Goal: Task Accomplishment & Management: Complete application form

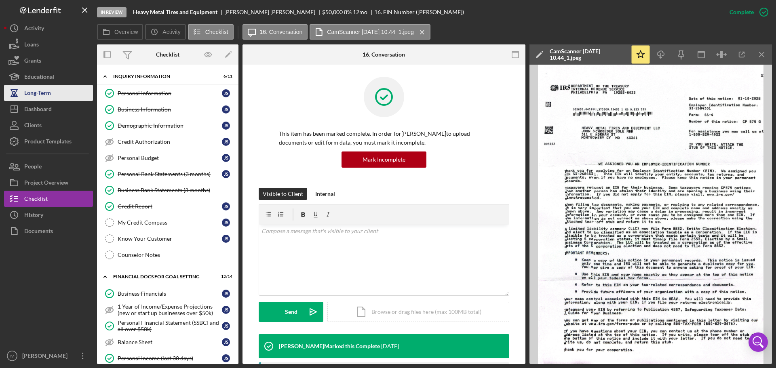
scroll to position [85, 0]
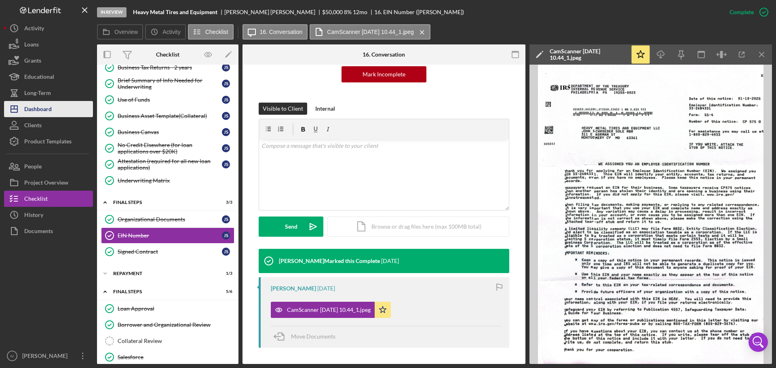
click at [43, 113] on div "Dashboard" at bounding box center [37, 110] width 27 height 18
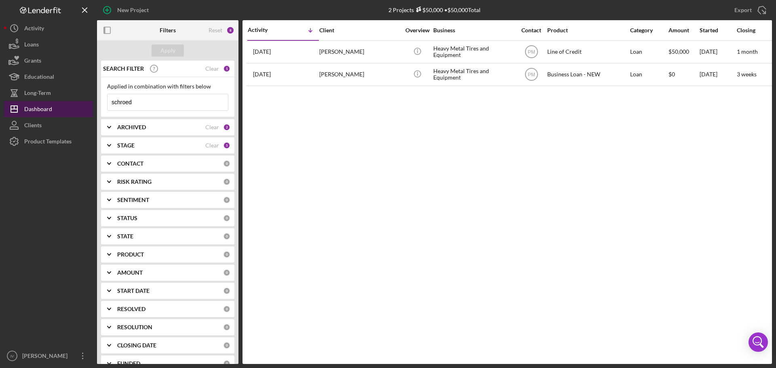
drag, startPoint x: 137, startPoint y: 103, endPoint x: 91, endPoint y: 103, distance: 46.5
click at [91, 103] on div "New Project 2 Projects $50,000 • $50,000 Total schroed Export Icon/Export Filte…" at bounding box center [388, 182] width 768 height 364
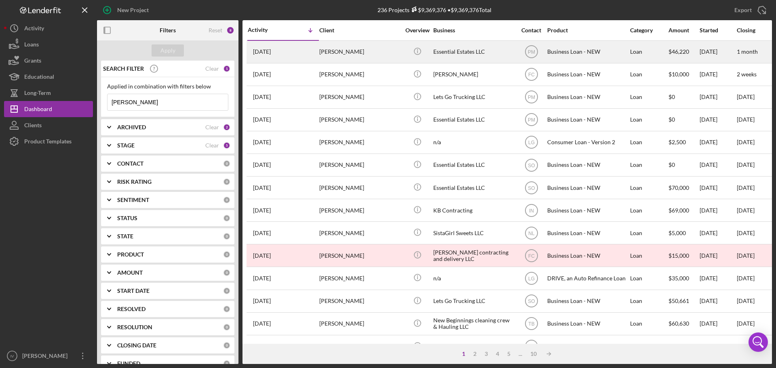
type input "[PERSON_NAME]"
click at [464, 53] on div "Essential Estates LLC" at bounding box center [473, 51] width 81 height 21
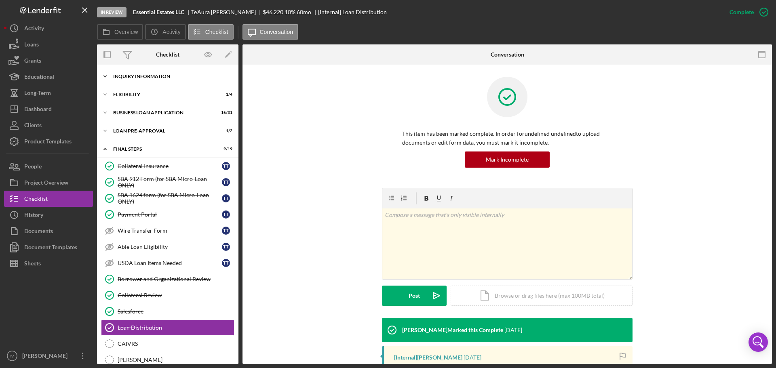
click at [141, 78] on div "INQUIRY INFORMATION" at bounding box center [170, 76] width 115 height 5
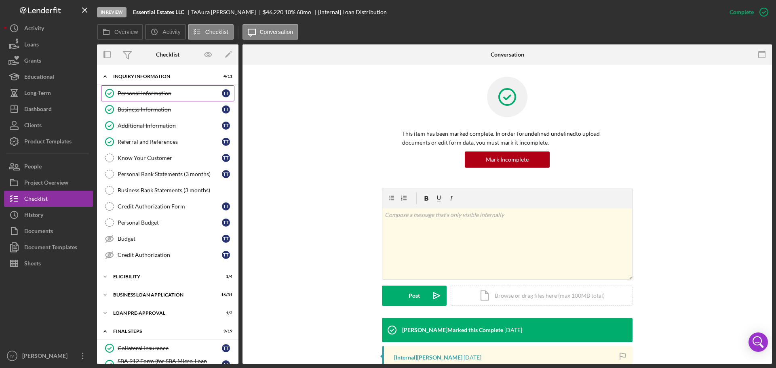
click at [149, 95] on div "Personal Information" at bounding box center [170, 93] width 104 height 6
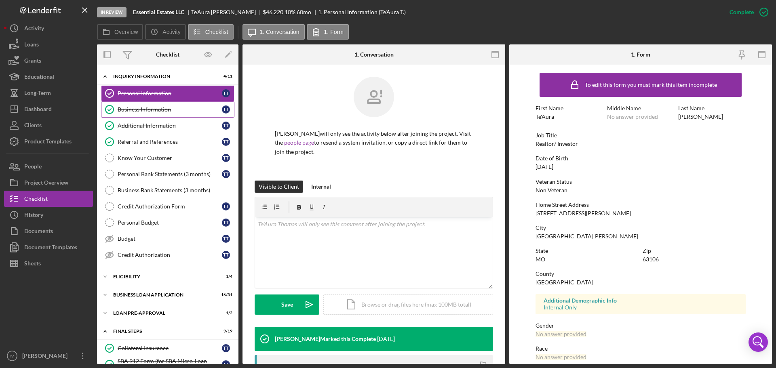
click at [150, 109] on div "Business Information" at bounding box center [170, 109] width 104 height 6
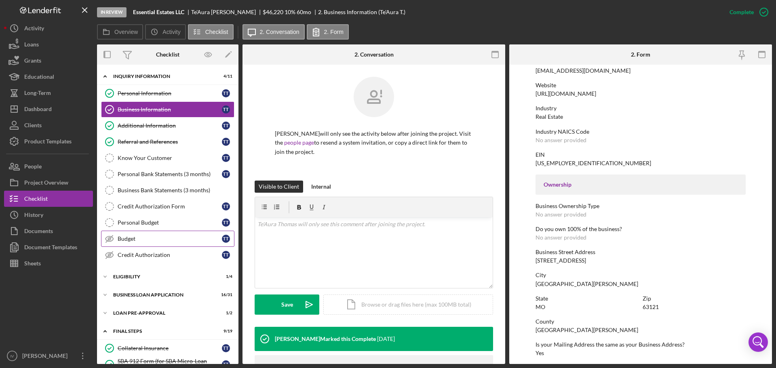
scroll to position [202, 0]
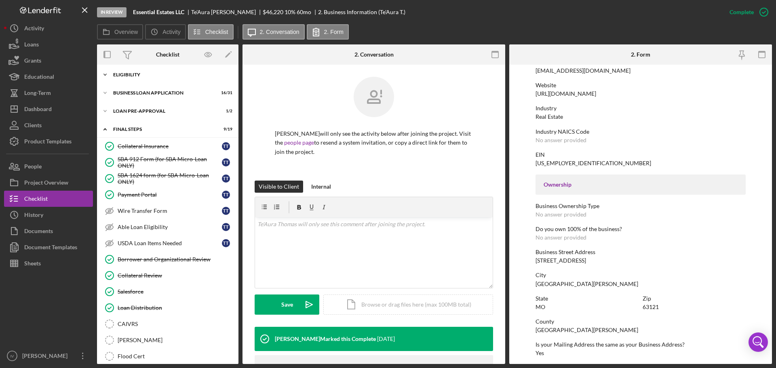
click at [138, 75] on div "ELIGIBILITY" at bounding box center [170, 74] width 115 height 5
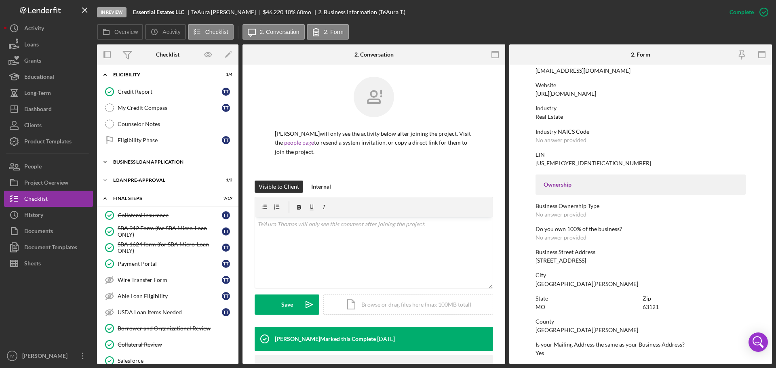
click at [159, 156] on div "Icon/Expander BUSINESS LOAN APPLICATION 16 / 31" at bounding box center [167, 162] width 141 height 16
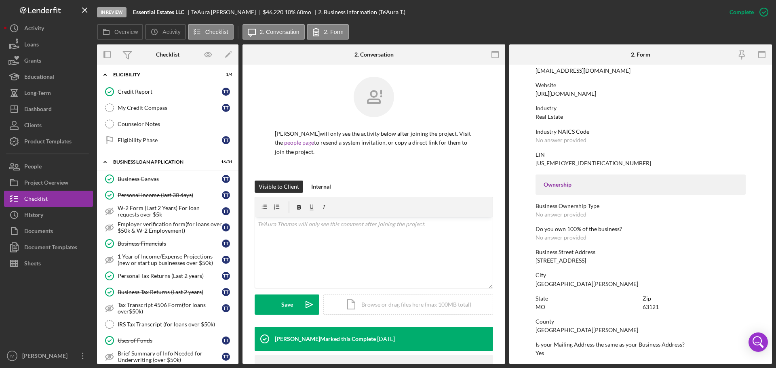
scroll to position [364, 0]
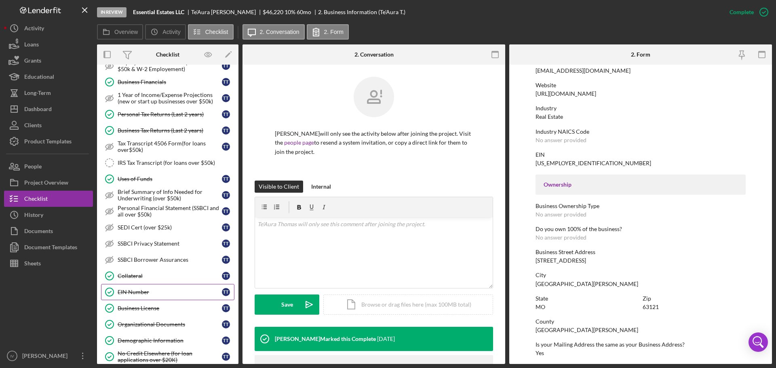
click at [137, 290] on div "EIN Number" at bounding box center [170, 292] width 104 height 6
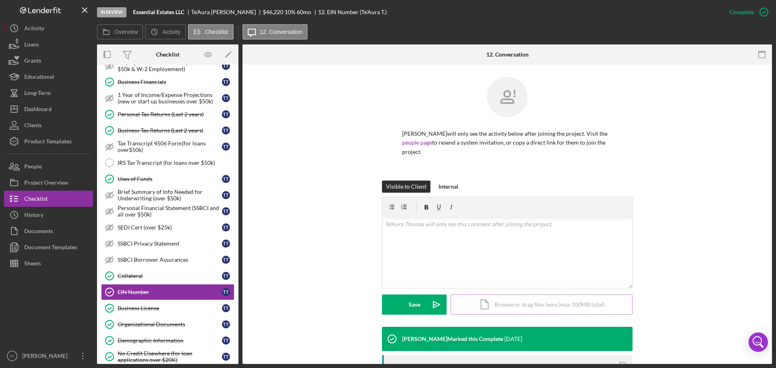
scroll to position [124, 0]
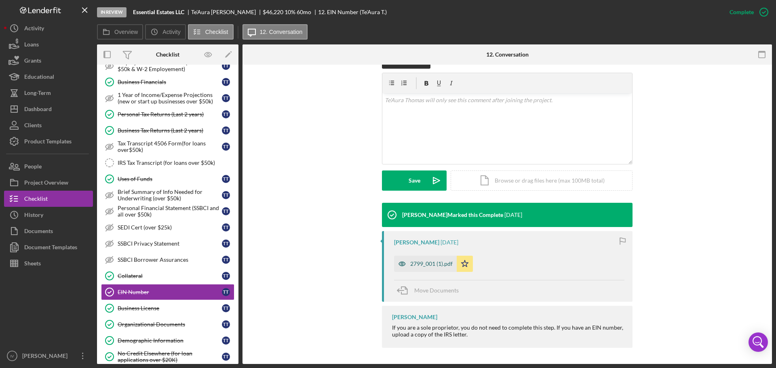
click at [426, 262] on div "2799_001 (1).pdf" at bounding box center [431, 264] width 42 height 6
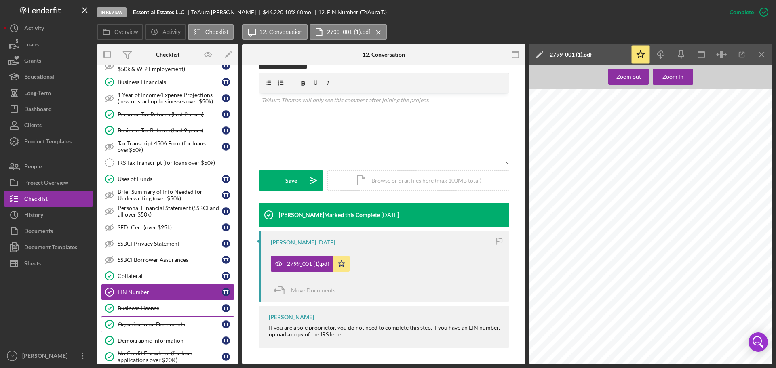
scroll to position [444, 0]
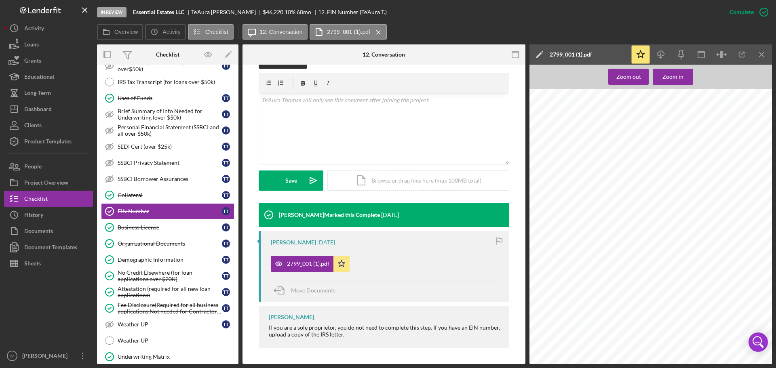
click at [427, 301] on div "Move Documents" at bounding box center [386, 291] width 230 height 22
click at [128, 241] on div "Organizational Documents" at bounding box center [170, 243] width 104 height 6
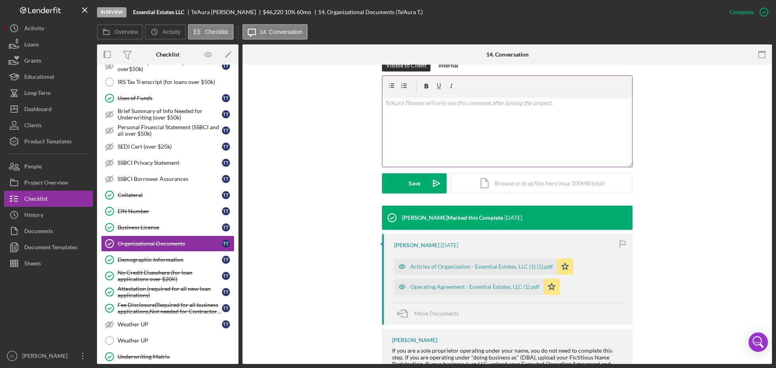
scroll to position [170, 0]
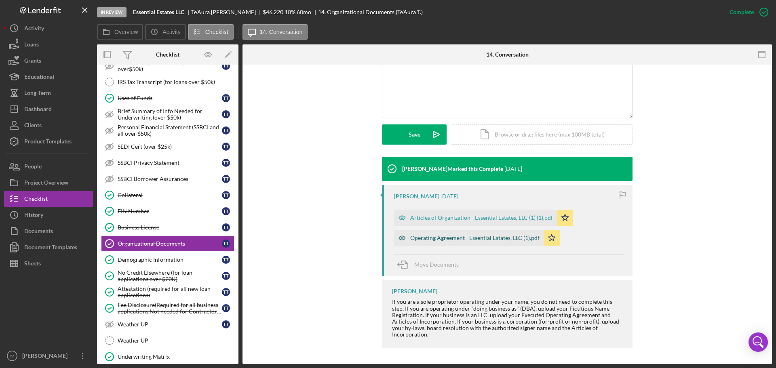
click at [436, 236] on div "Operating Agreement - Essential Estates, LLC (1).pdf" at bounding box center [474, 238] width 129 height 6
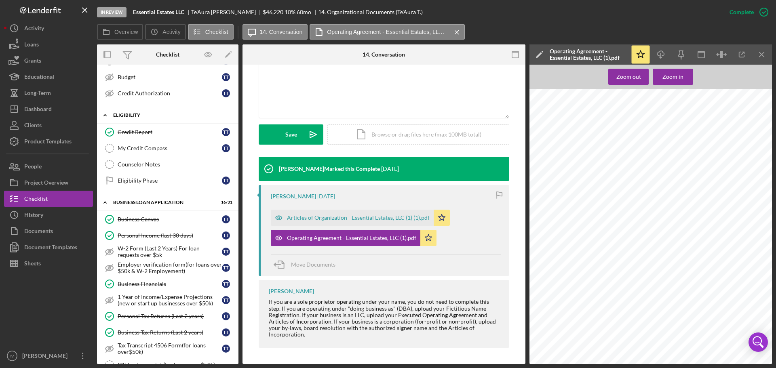
scroll to position [0, 0]
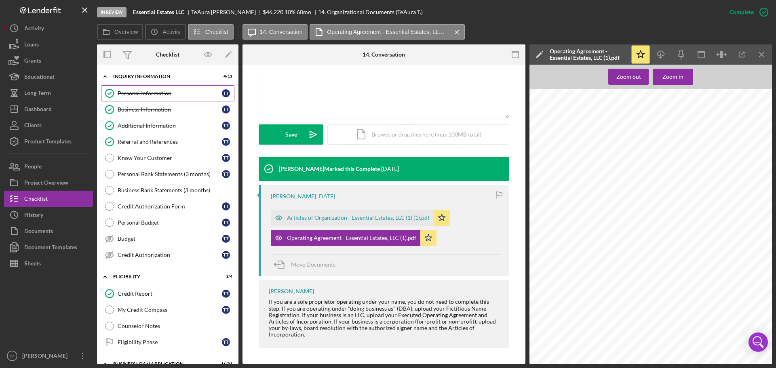
click at [154, 89] on link "Personal Information Personal Information T T" at bounding box center [167, 93] width 133 height 16
